Goal: Task Accomplishment & Management: Manage account settings

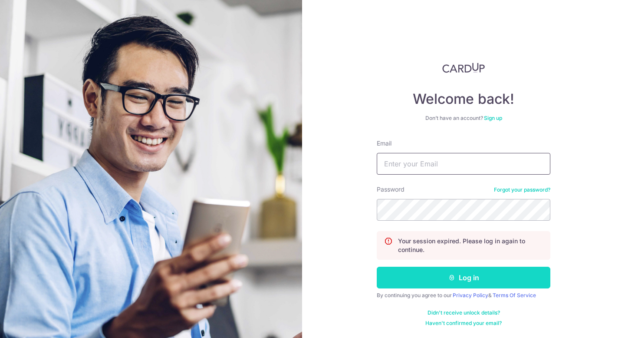
type input "[EMAIL_ADDRESS][DOMAIN_NAME]"
click at [414, 273] on button "Log in" at bounding box center [464, 278] width 174 height 22
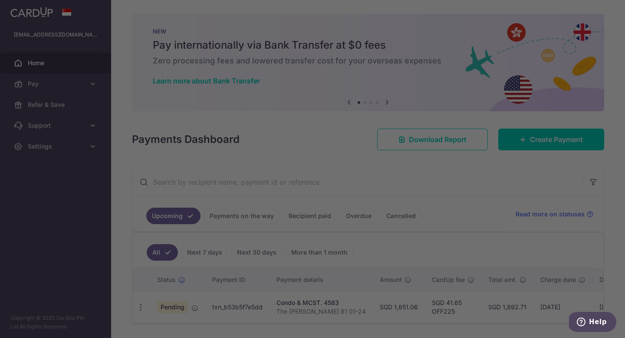
scroll to position [27, 0]
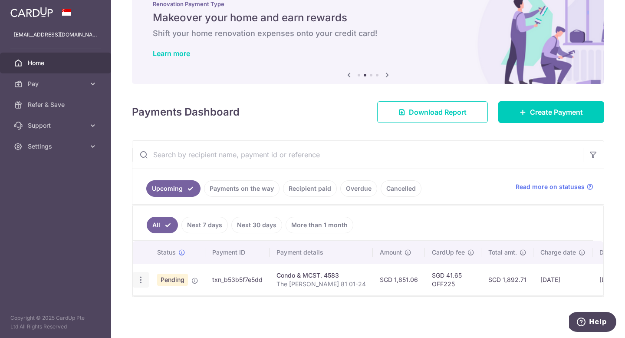
click at [140, 280] on icon "button" at bounding box center [140, 279] width 9 height 9
click at [164, 322] on span "Cancel payment" at bounding box center [187, 325] width 58 height 10
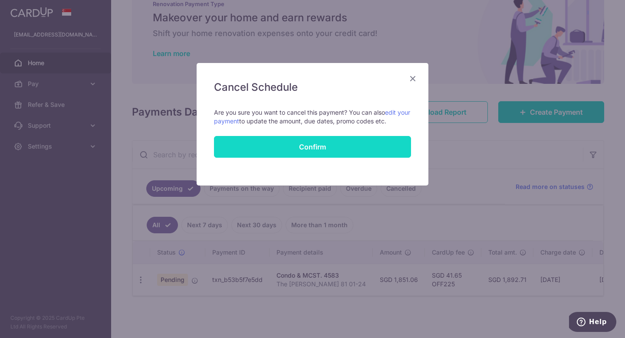
click at [313, 144] on button "Confirm" at bounding box center [312, 147] width 197 height 22
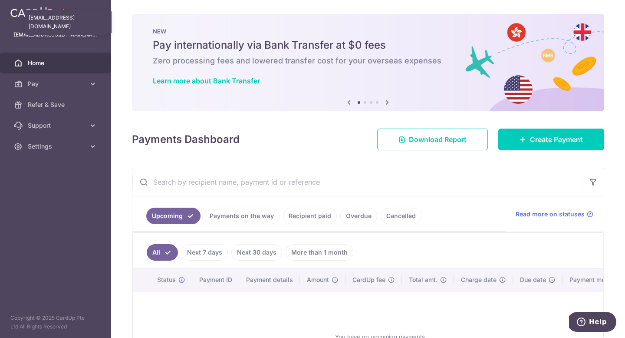
click at [65, 36] on p "[EMAIL_ADDRESS][DOMAIN_NAME]" at bounding box center [55, 34] width 83 height 9
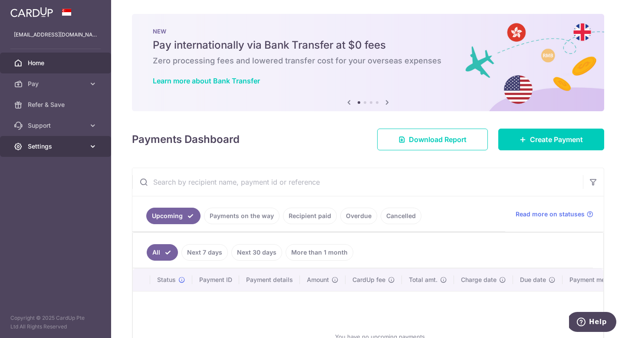
click at [68, 148] on span "Settings" at bounding box center [56, 146] width 57 height 9
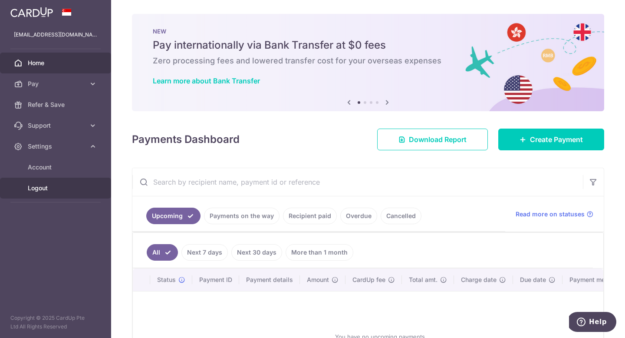
click at [55, 191] on span "Logout" at bounding box center [56, 188] width 57 height 9
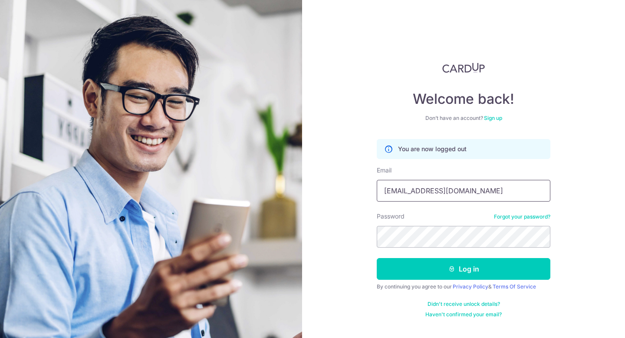
click at [409, 190] on input "[EMAIL_ADDRESS][DOMAIN_NAME]" at bounding box center [464, 191] width 174 height 22
type input "vaniaasher1983@gmail.com"
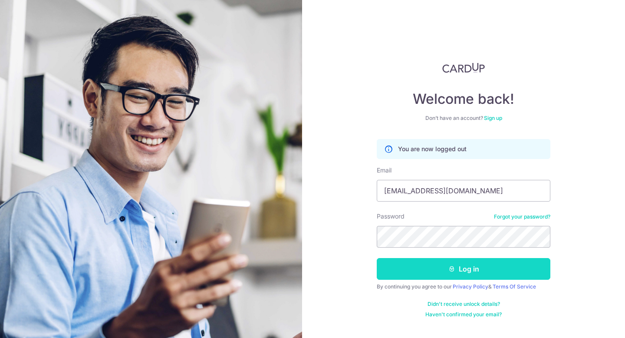
click at [436, 267] on button "Log in" at bounding box center [464, 269] width 174 height 22
